Goal: Task Accomplishment & Management: Manage account settings

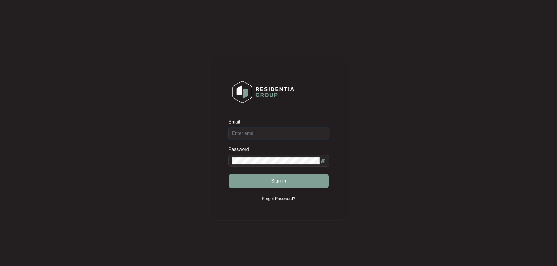
click at [279, 134] on input "Email" at bounding box center [278, 134] width 101 height 12
type input "[EMAIL_ADDRESS][DOMAIN_NAME]"
click at [257, 181] on button "Sign in" at bounding box center [279, 181] width 100 height 14
